Goal: Information Seeking & Learning: Learn about a topic

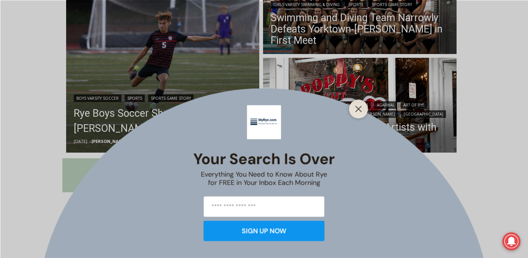
scroll to position [255, 0]
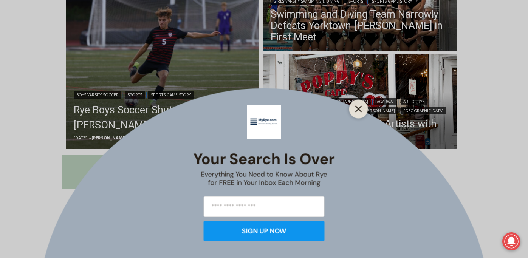
click at [360, 110] on line "Close" at bounding box center [358, 108] width 5 height 5
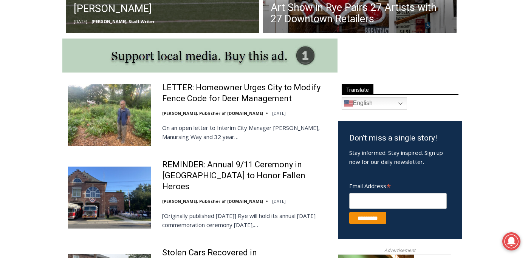
scroll to position [383, 0]
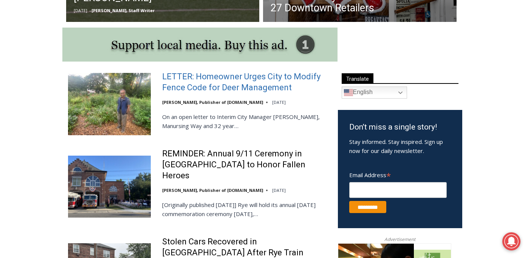
click at [205, 82] on link "LETTER: Homeowner Urges City to Modify Fence Code for Deer Management" at bounding box center [245, 82] width 166 height 22
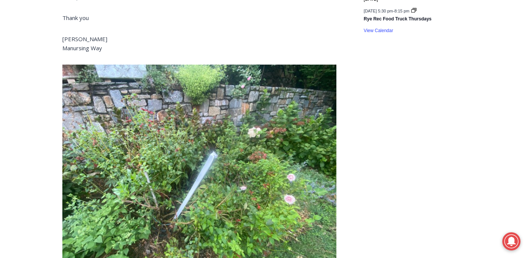
scroll to position [1279, 0]
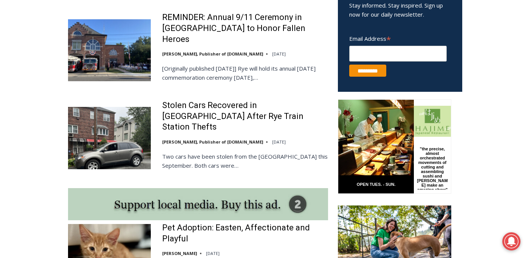
scroll to position [383, 0]
